Goal: Find specific page/section: Find specific page/section

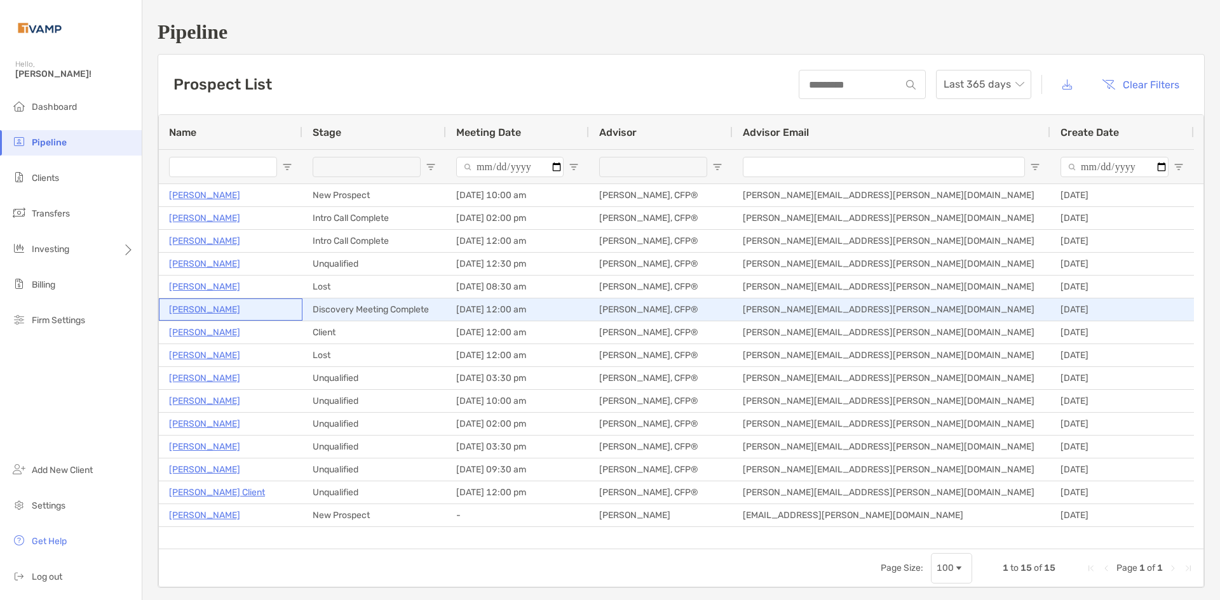
click at [197, 305] on p "[PERSON_NAME]" at bounding box center [204, 310] width 71 height 16
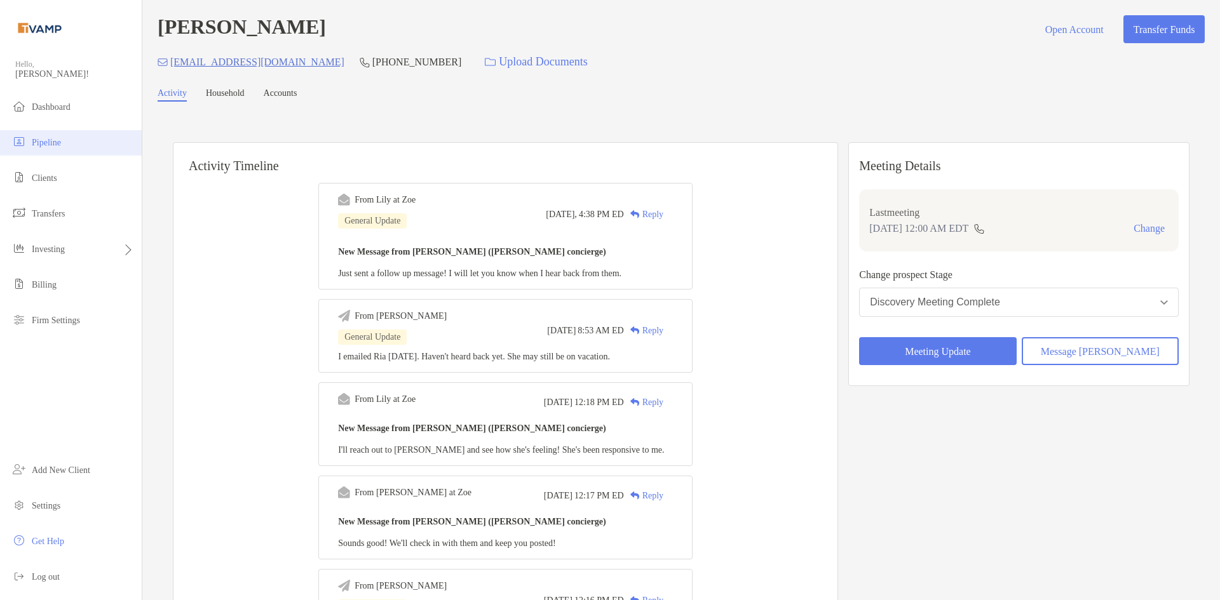
click at [67, 140] on li "Pipeline" at bounding box center [71, 142] width 142 height 25
